Goal: Find specific page/section: Find specific page/section

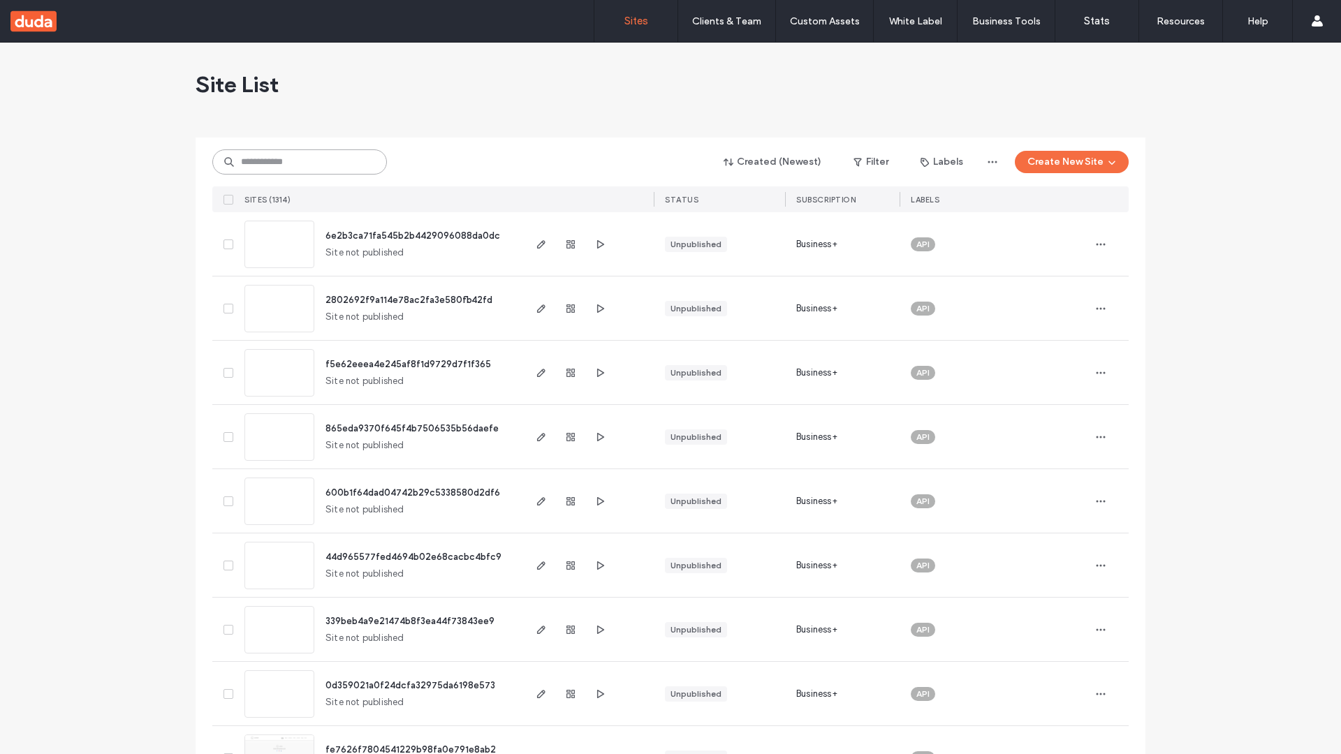
click at [300, 162] on input at bounding box center [299, 161] width 175 height 25
type input "**********"
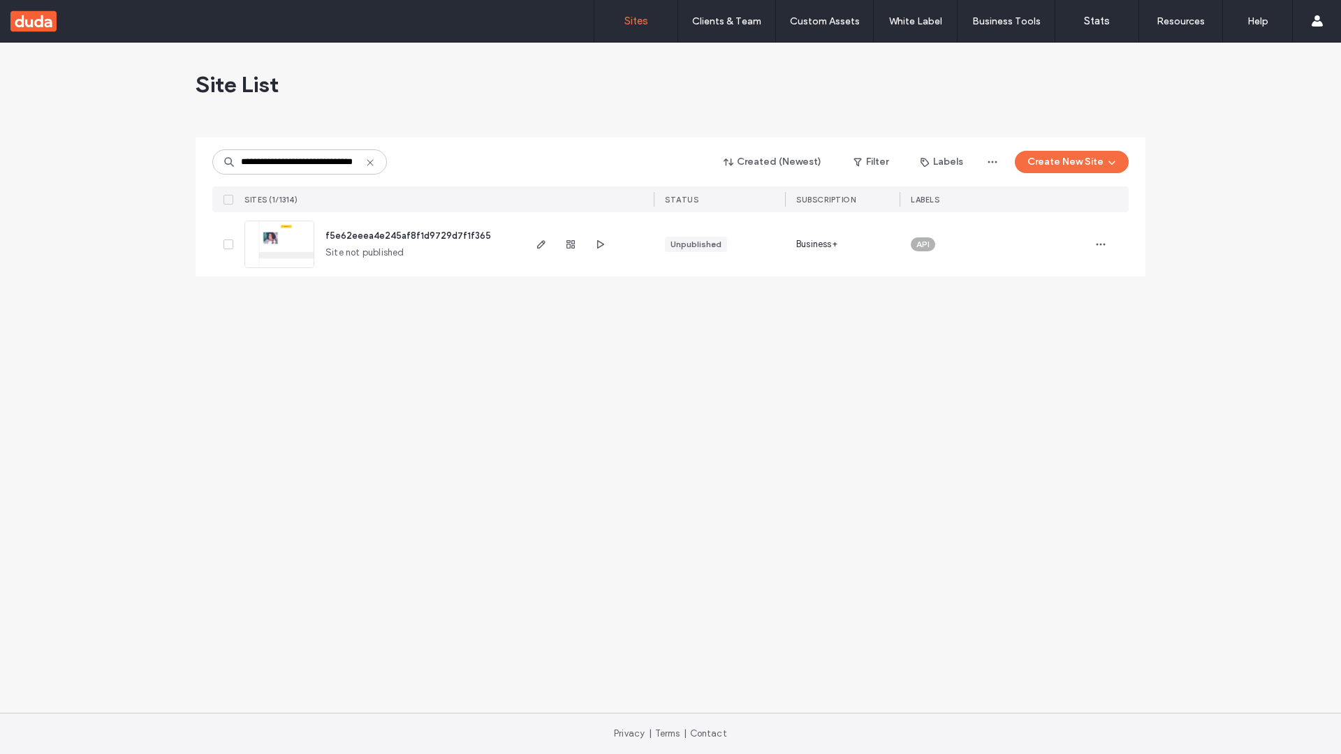
click at [408, 235] on span "f5e62eeea4e245af8f1d9729d7f1f365" at bounding box center [407, 235] width 165 height 10
